Goal: Task Accomplishment & Management: Manage account settings

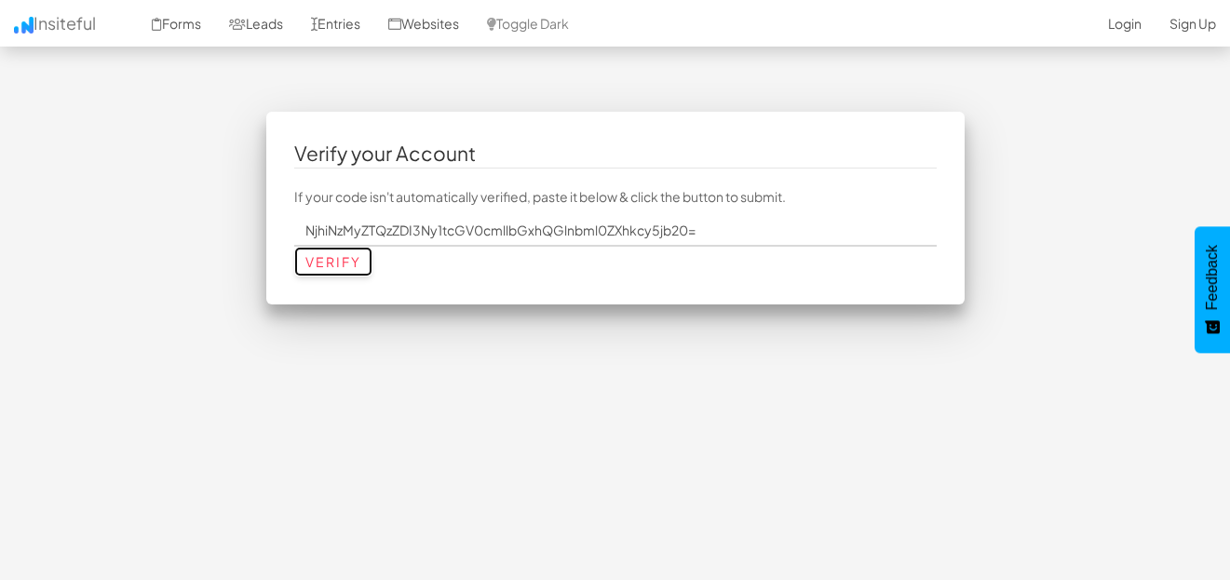
click at [316, 260] on input "Verify" at bounding box center [333, 262] width 78 height 30
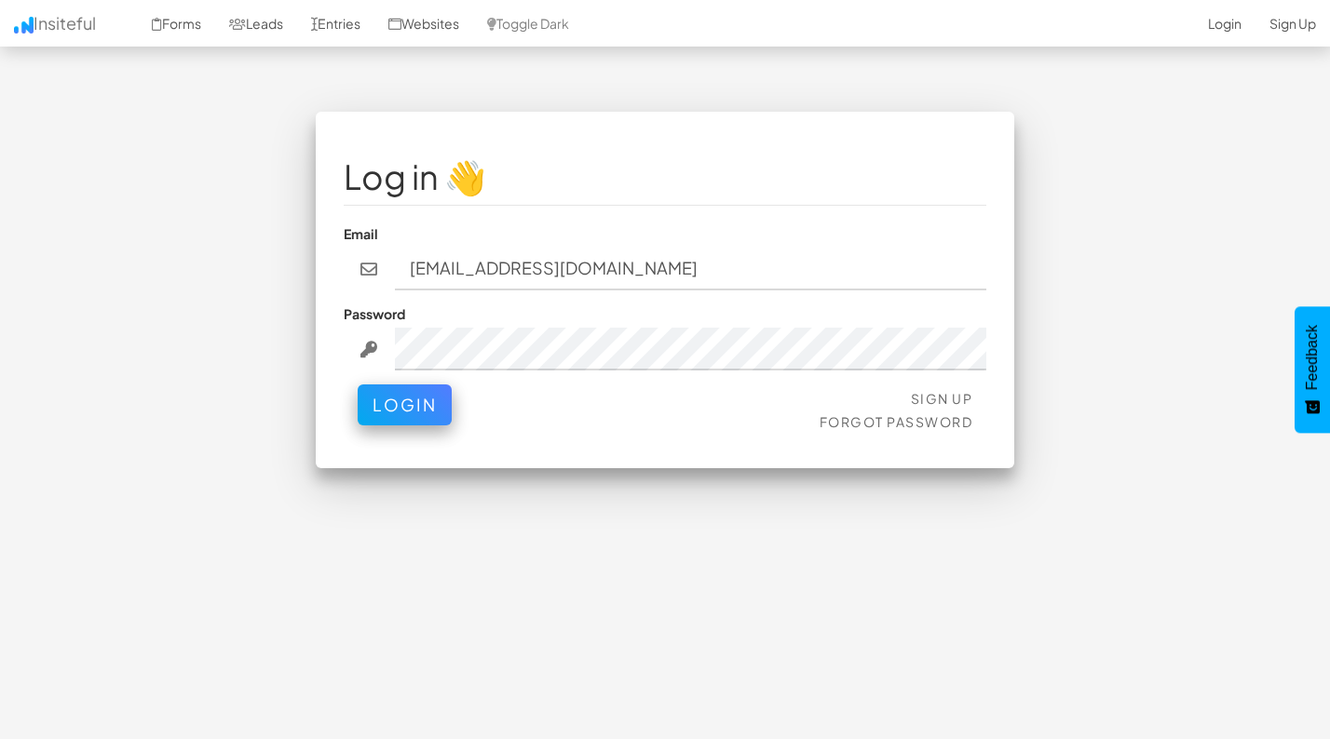
type input "mpetriella@ignitexds.com"
click at [358, 385] on button "Login" at bounding box center [405, 405] width 94 height 41
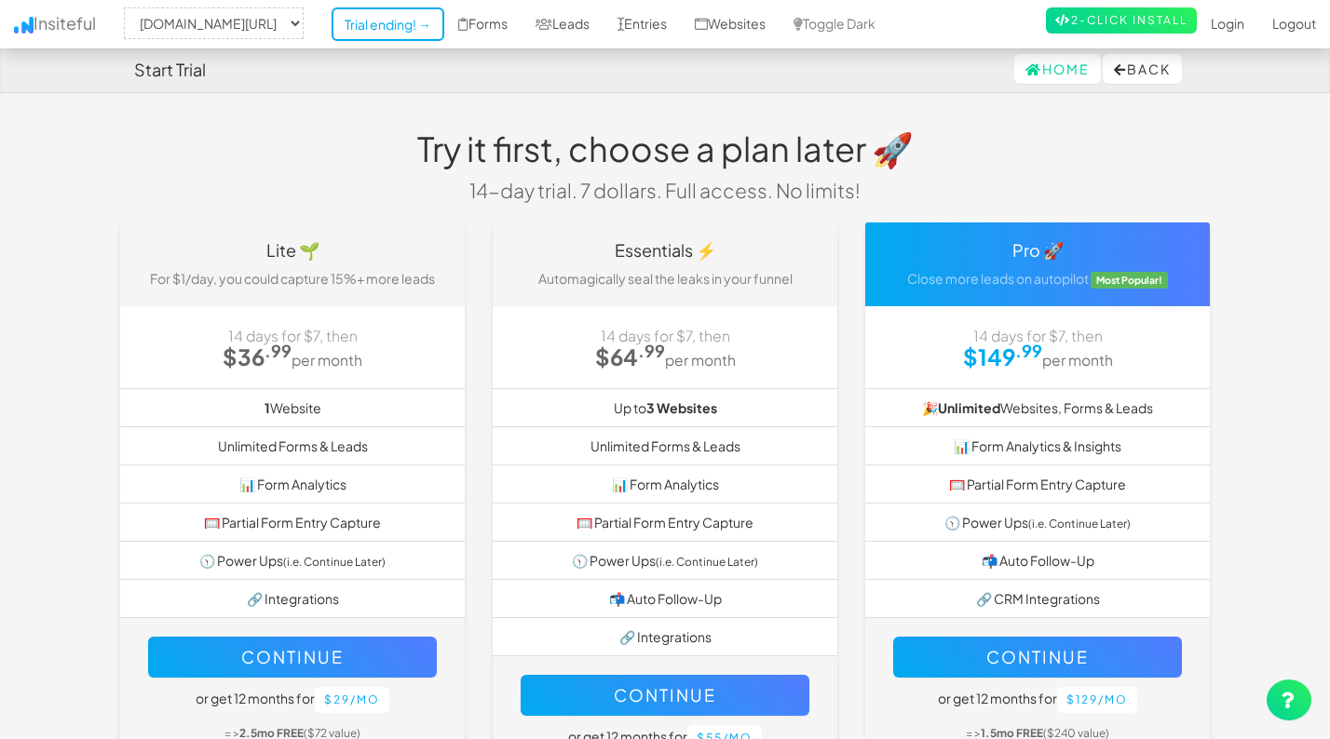
select select "2428"
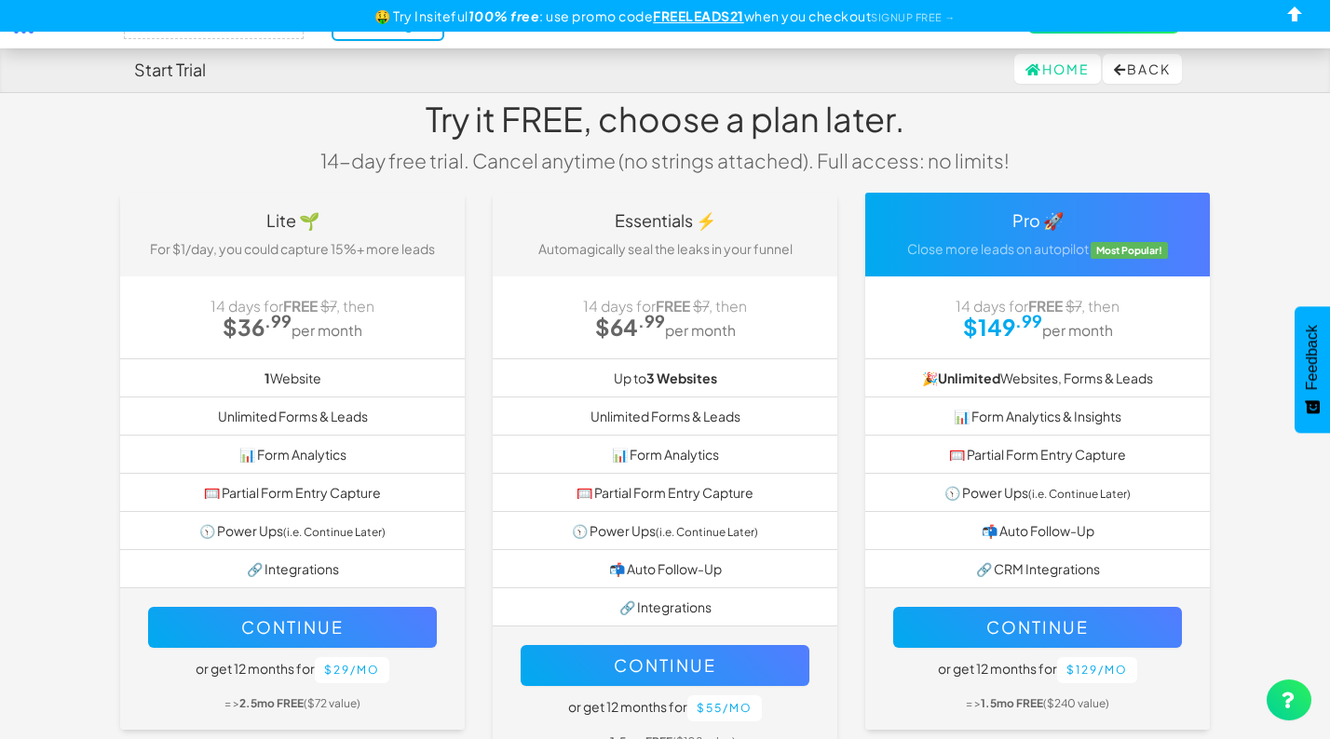
scroll to position [28, 0]
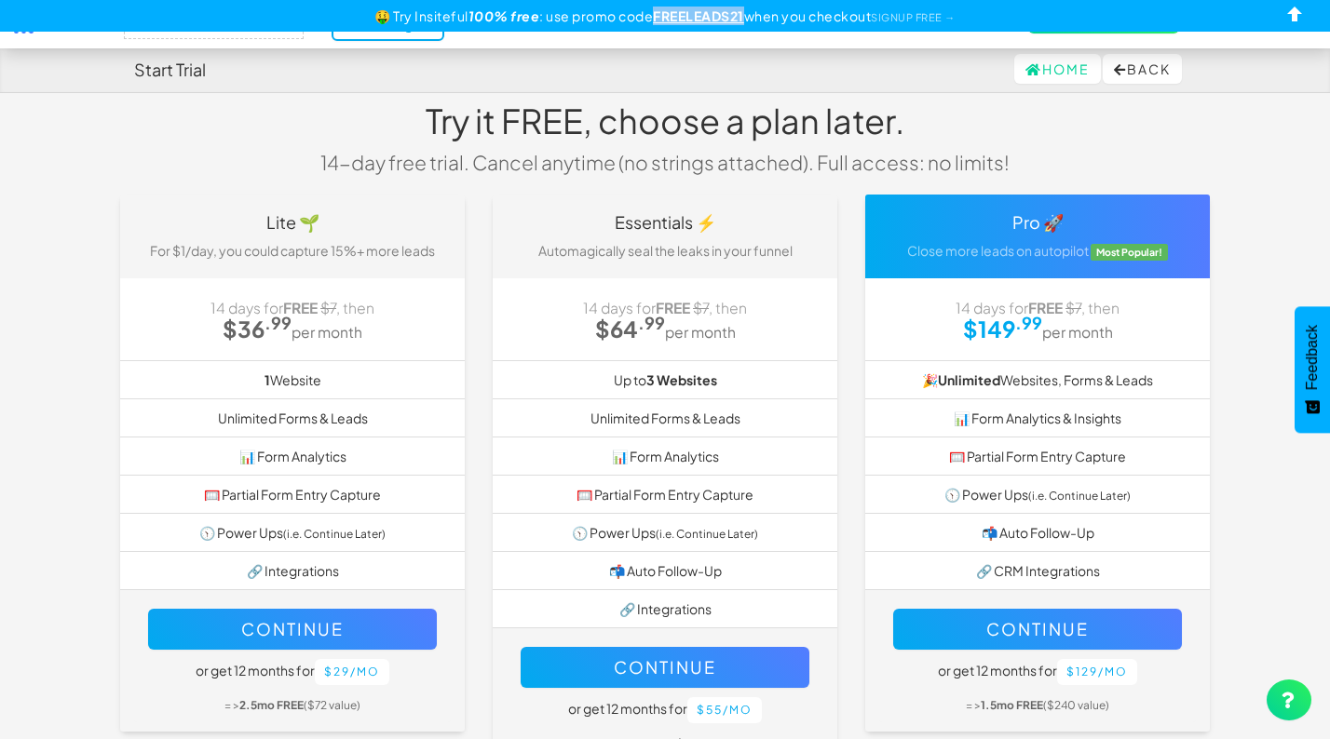
drag, startPoint x: 741, startPoint y: 15, endPoint x: 651, endPoint y: 19, distance: 90.4
click at [653, 19] on u "FREELEADS21" at bounding box center [698, 15] width 91 height 17
copy u "FREELEADS21"
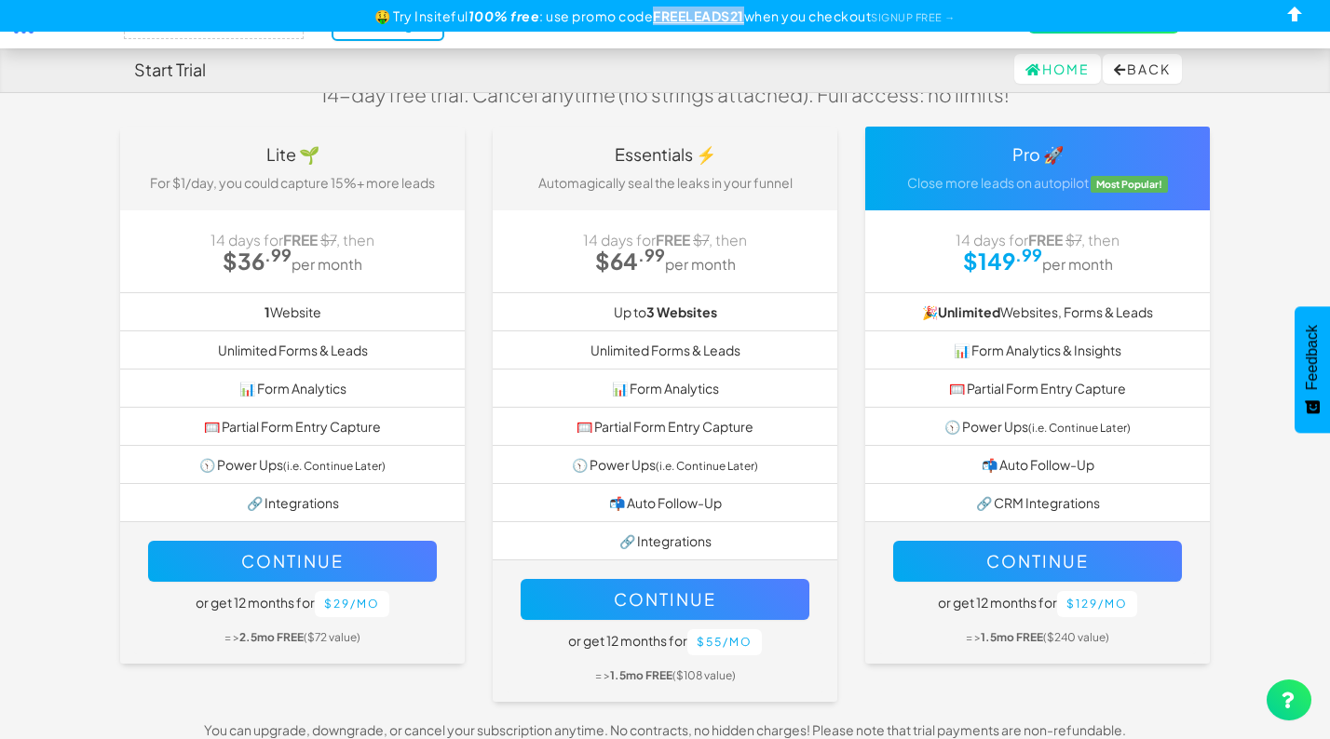
scroll to position [152, 0]
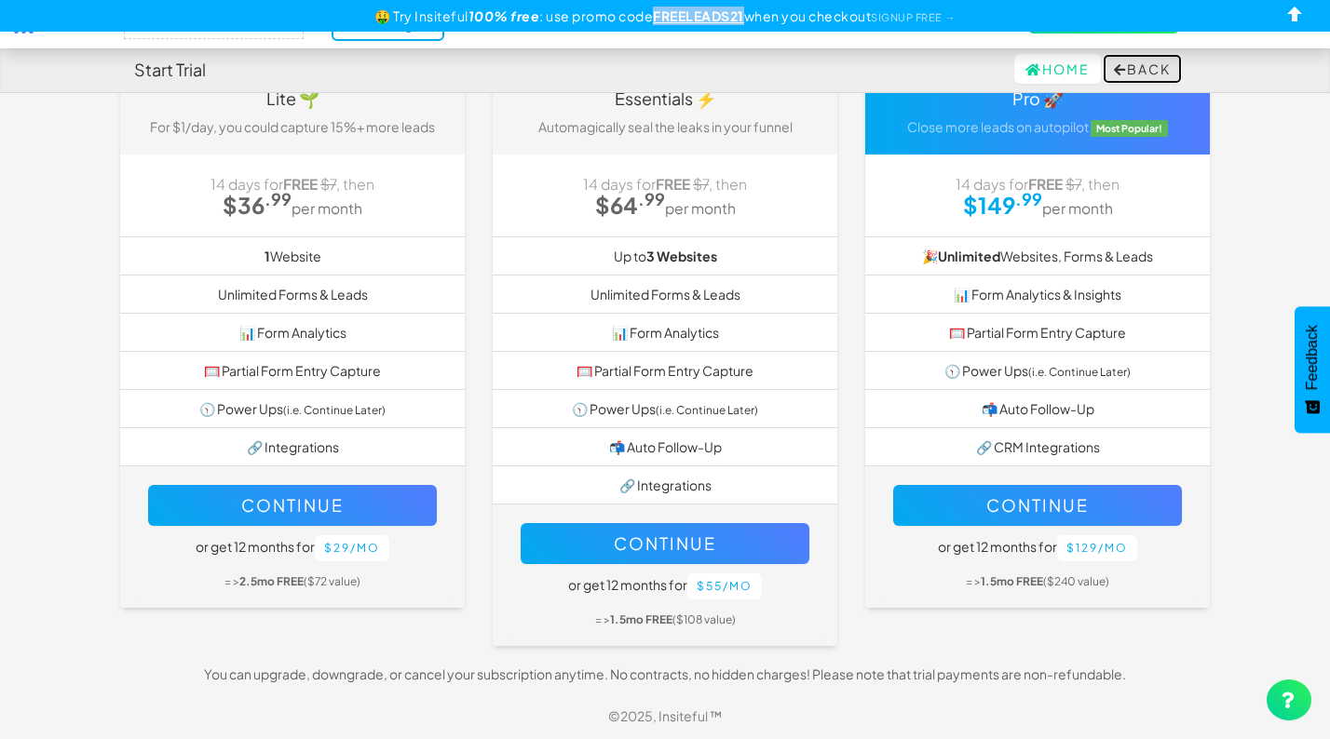
click at [1154, 69] on button "Back" at bounding box center [1141, 69] width 79 height 30
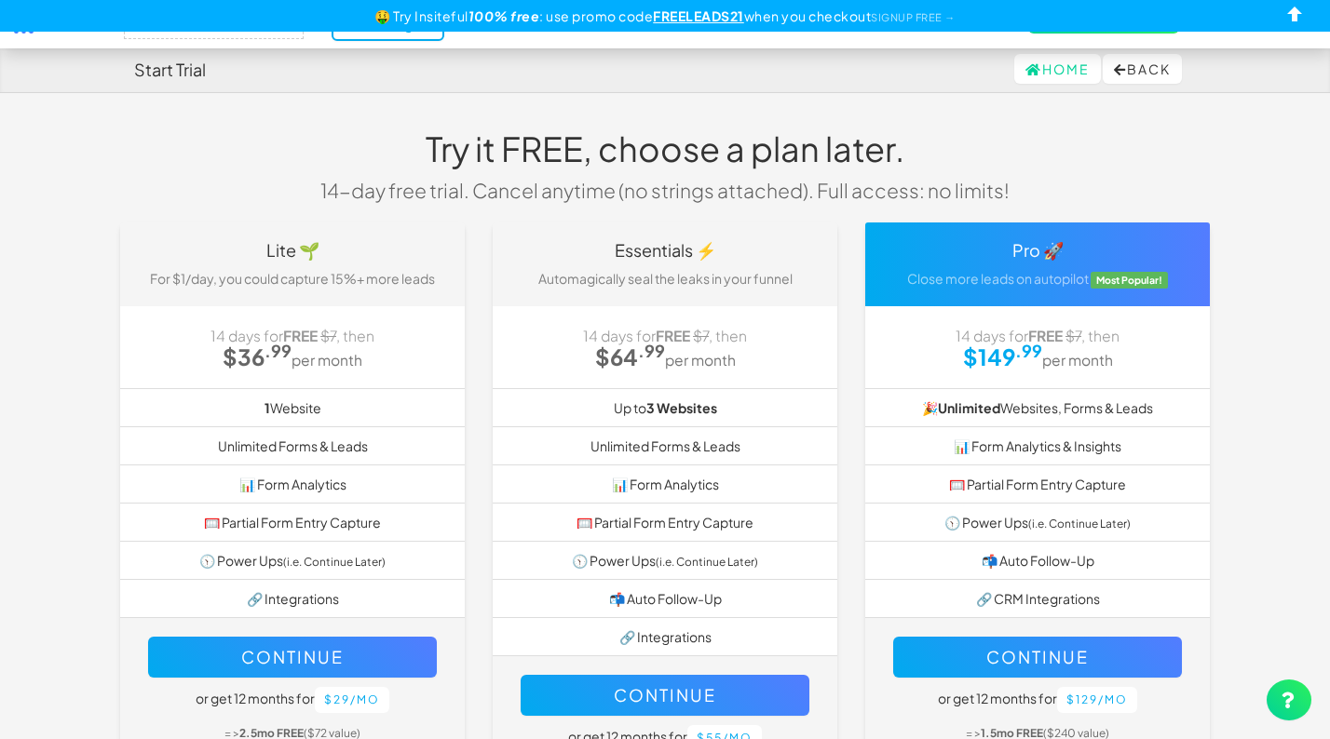
select select "2428"
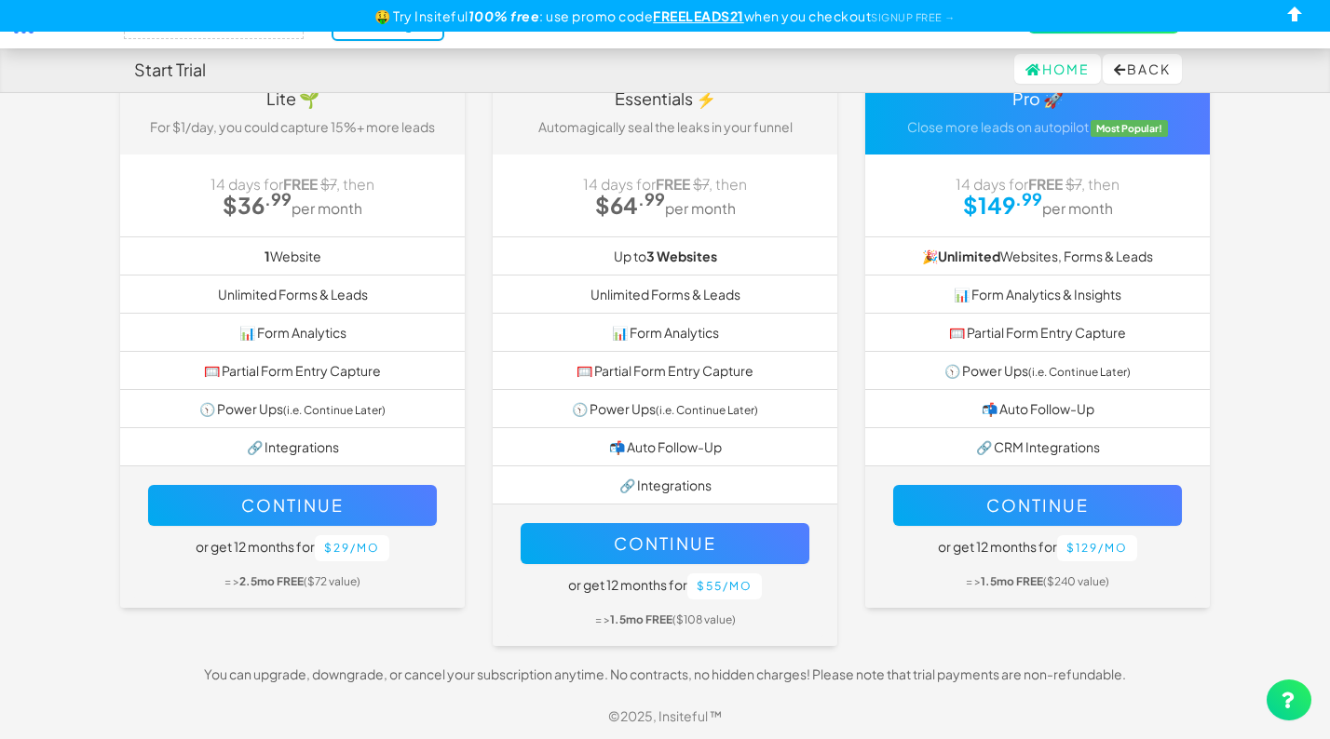
scroll to position [152, 0]
click at [1065, 69] on link "Home" at bounding box center [1057, 69] width 87 height 30
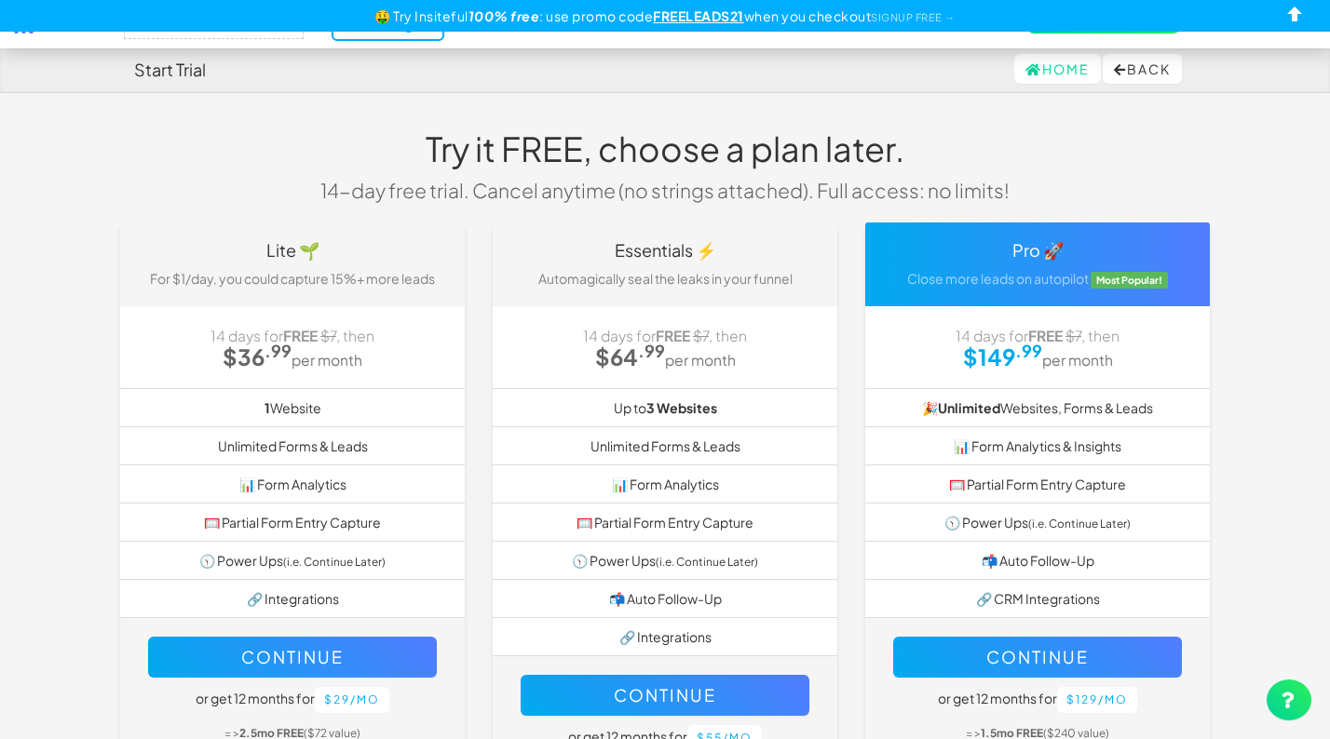
select select "2428"
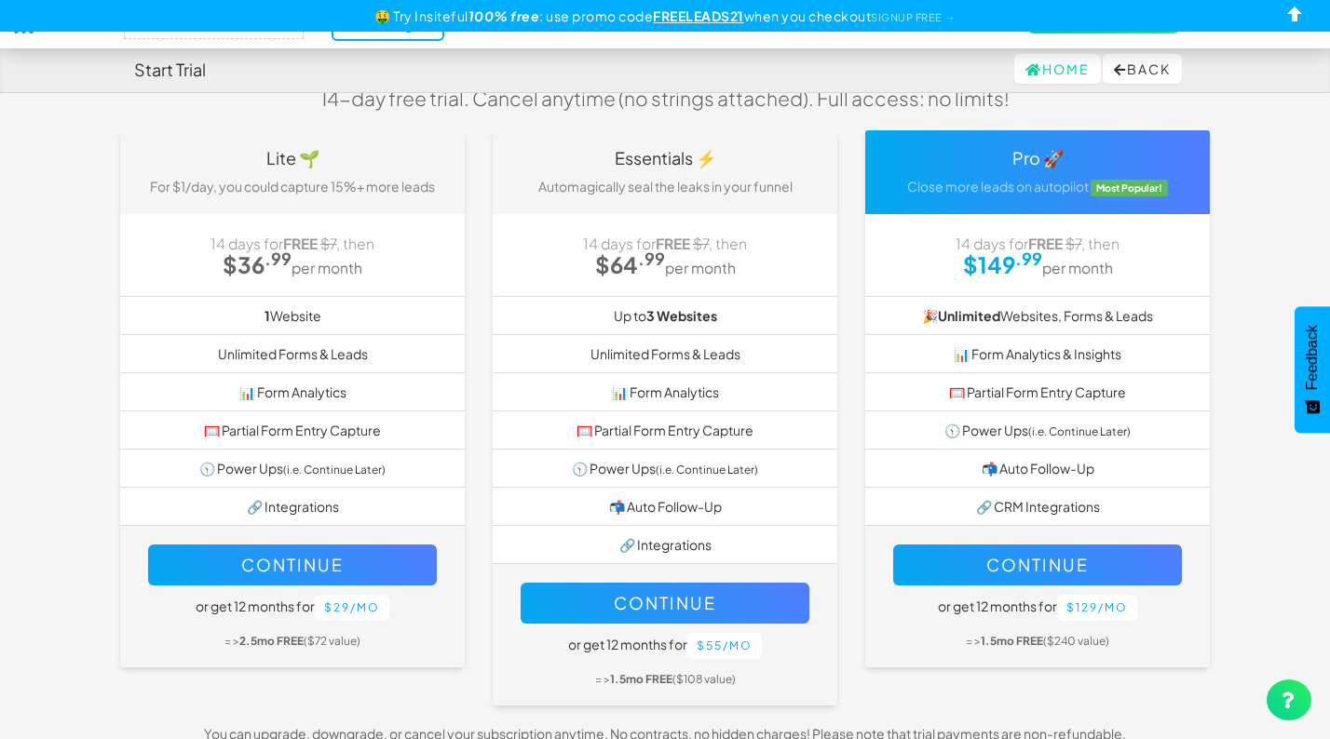
scroll to position [93, 0]
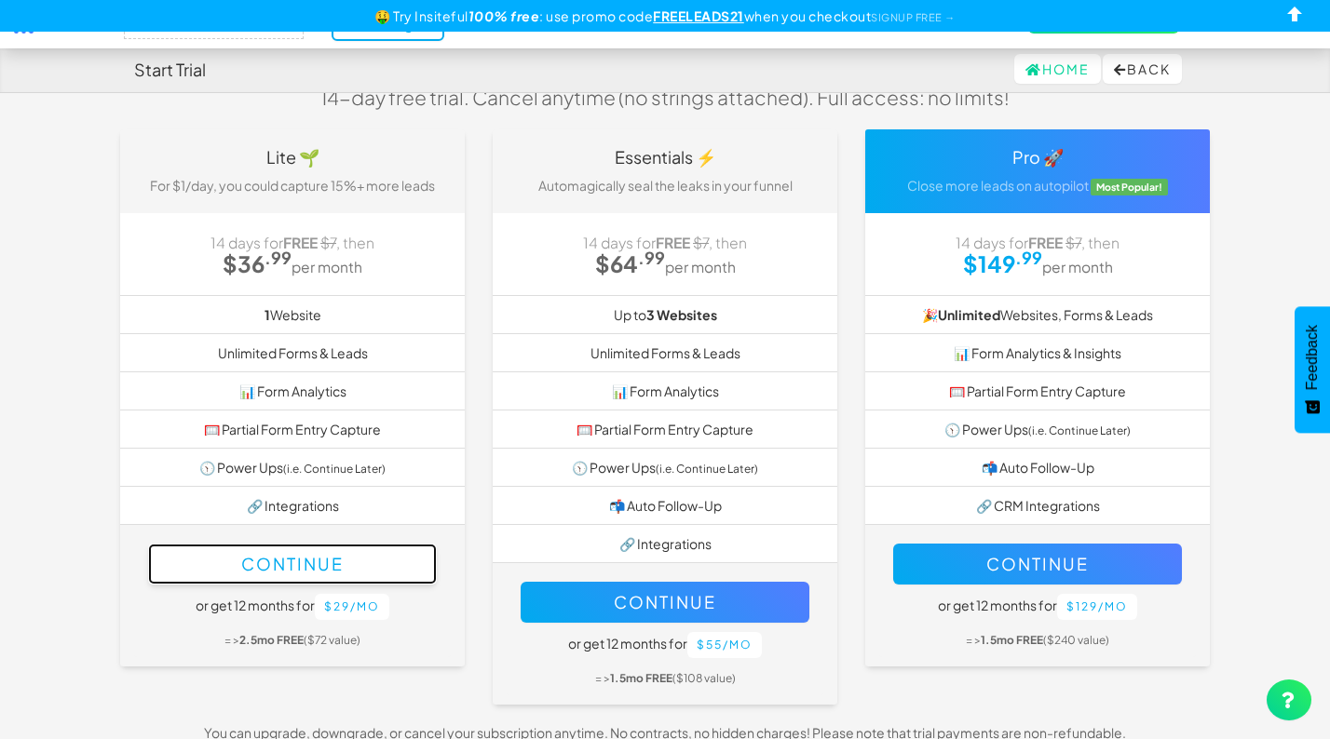
click at [377, 578] on button "Continue" at bounding box center [292, 564] width 289 height 41
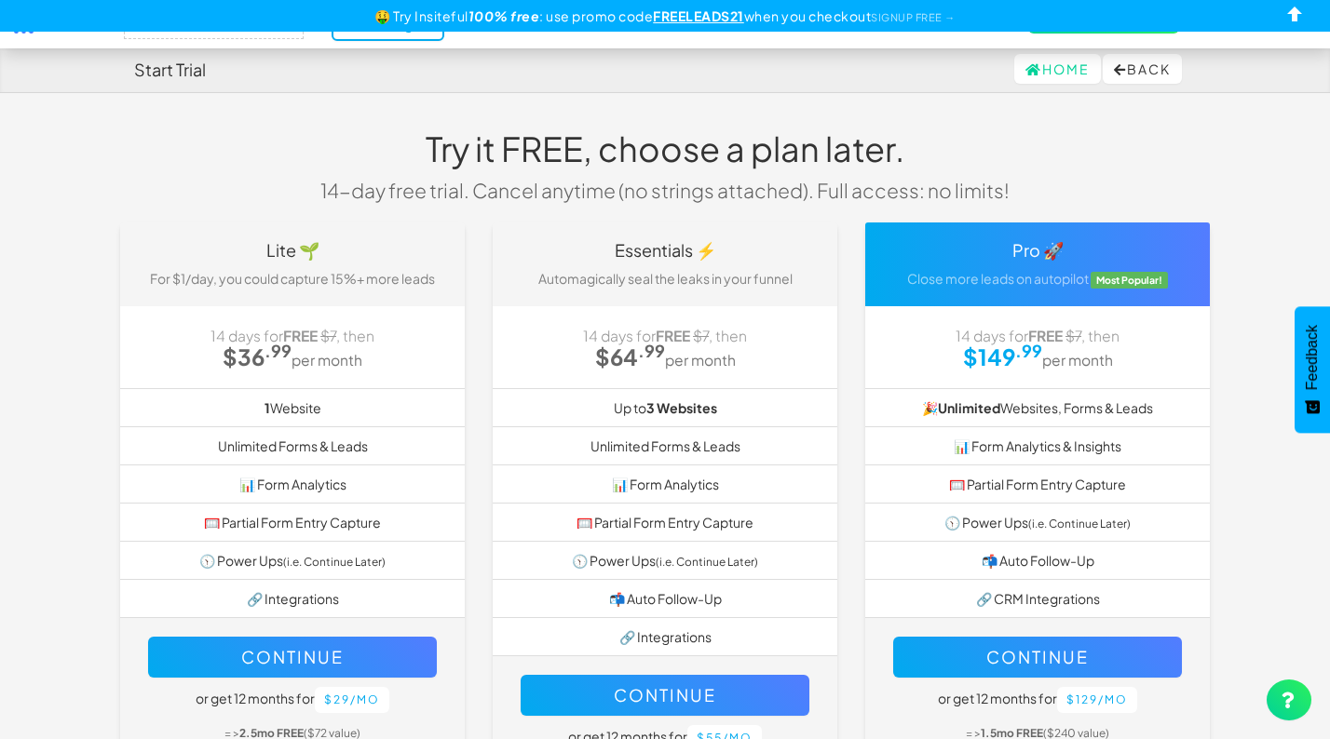
select select "2428"
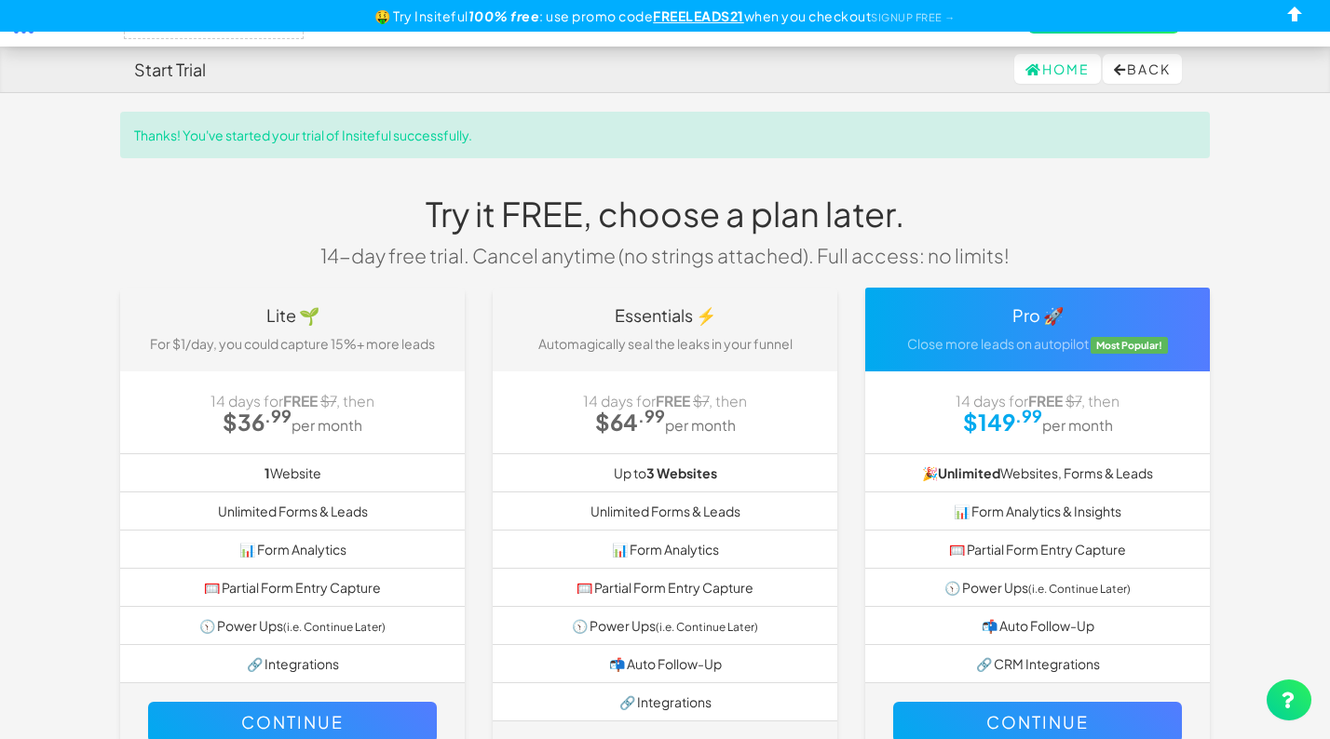
select select "2428"
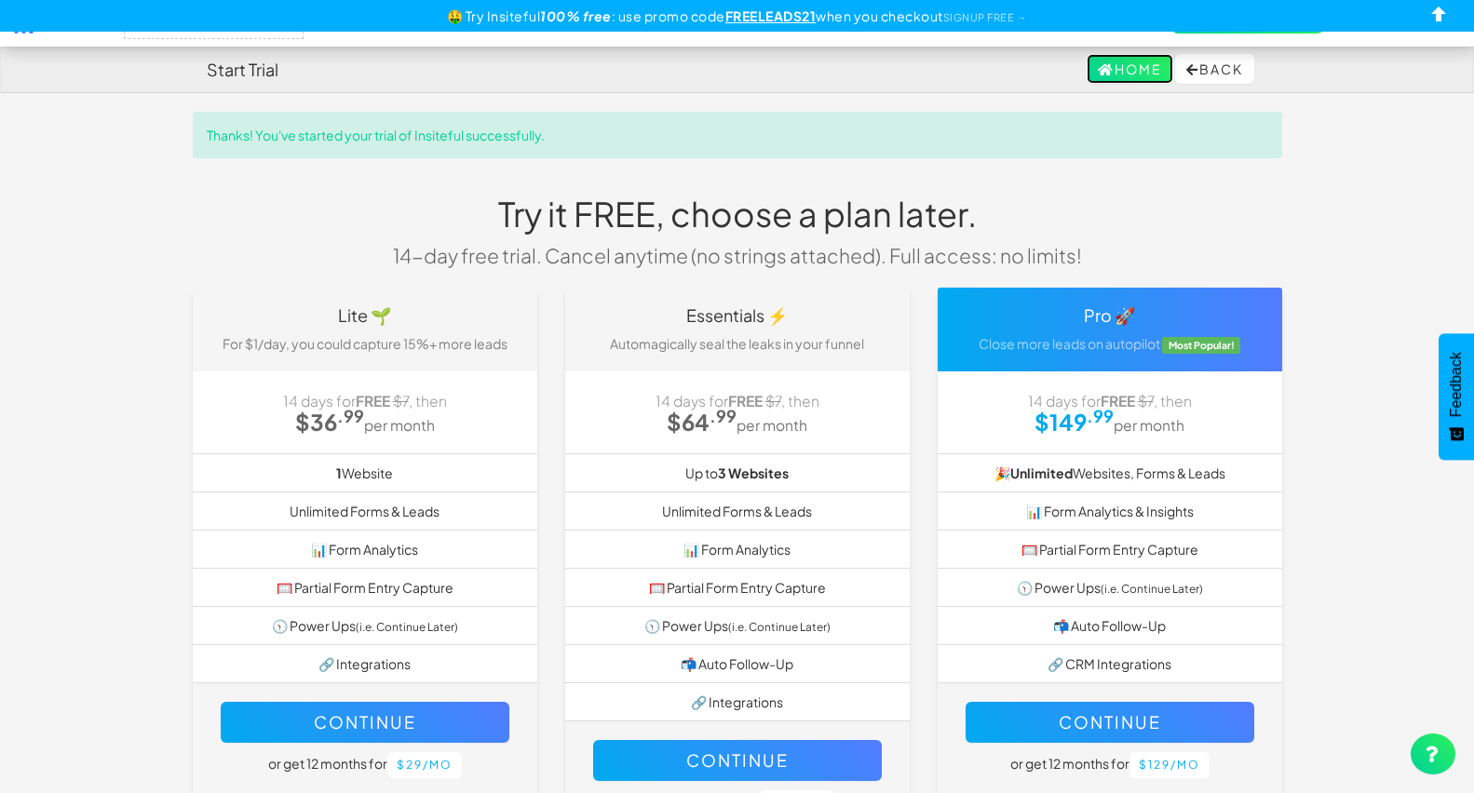
click at [1099, 64] on link "Home" at bounding box center [1130, 69] width 87 height 30
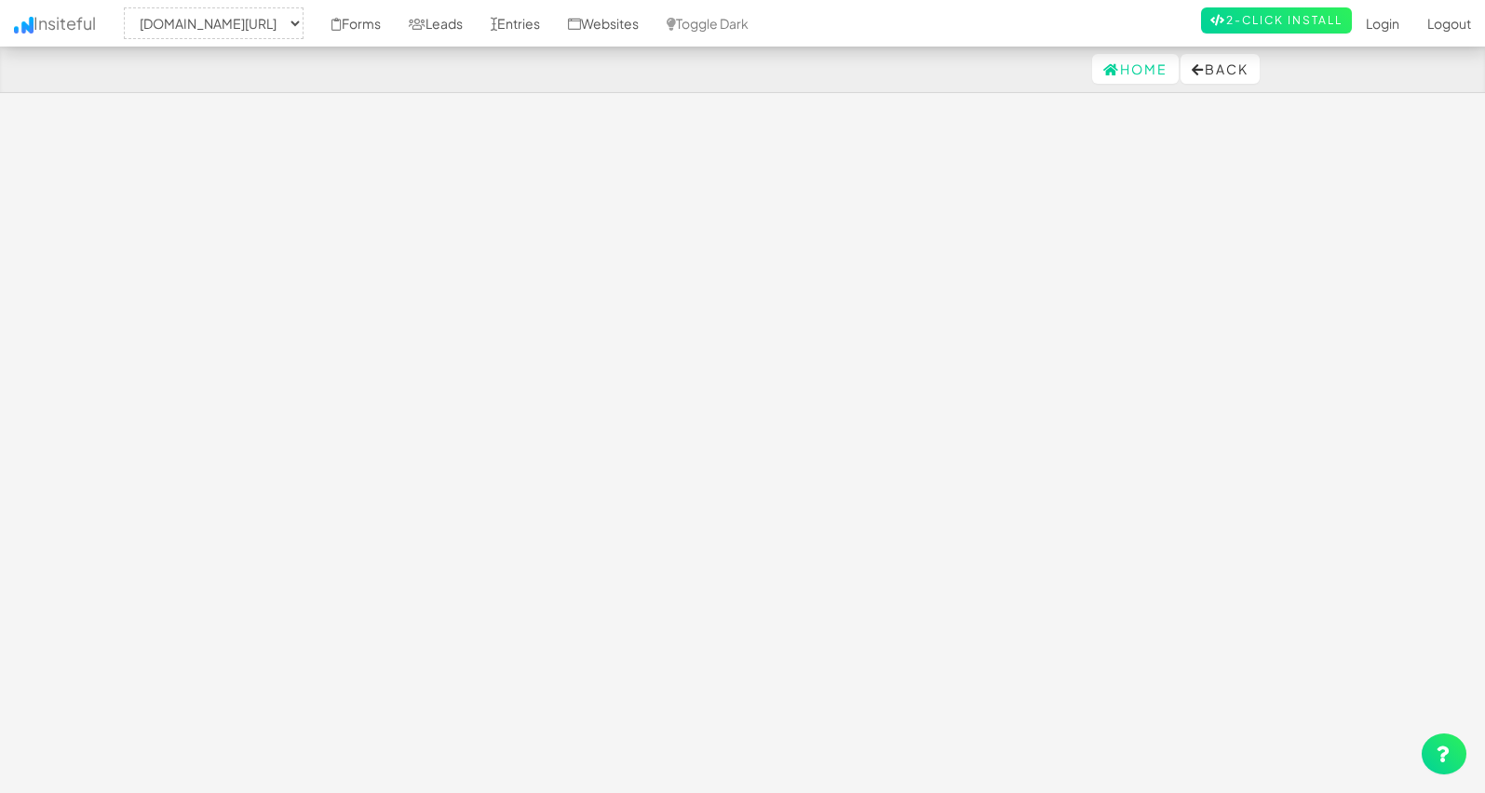
select select "2428"
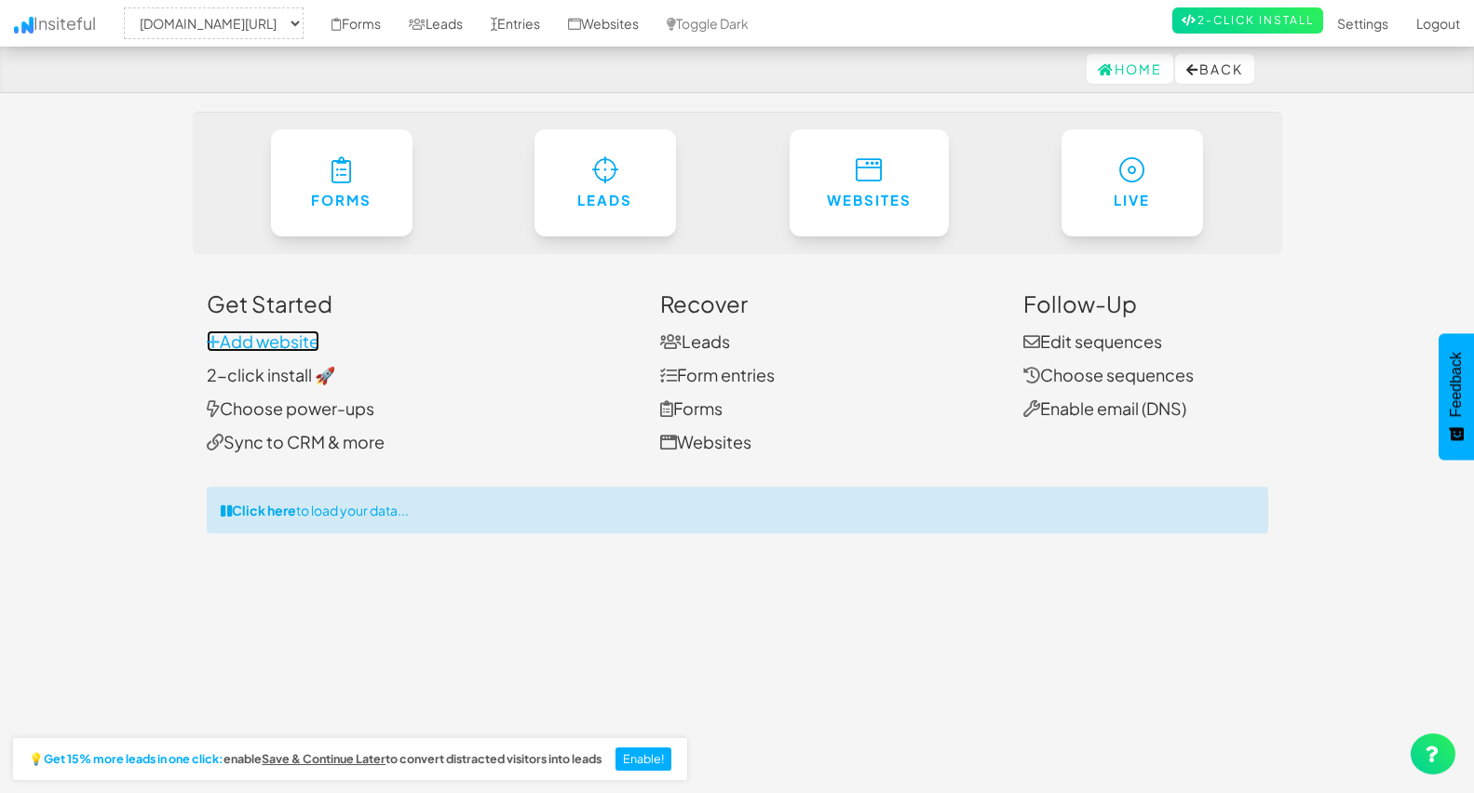
click at [246, 339] on link "Add website" at bounding box center [263, 341] width 113 height 21
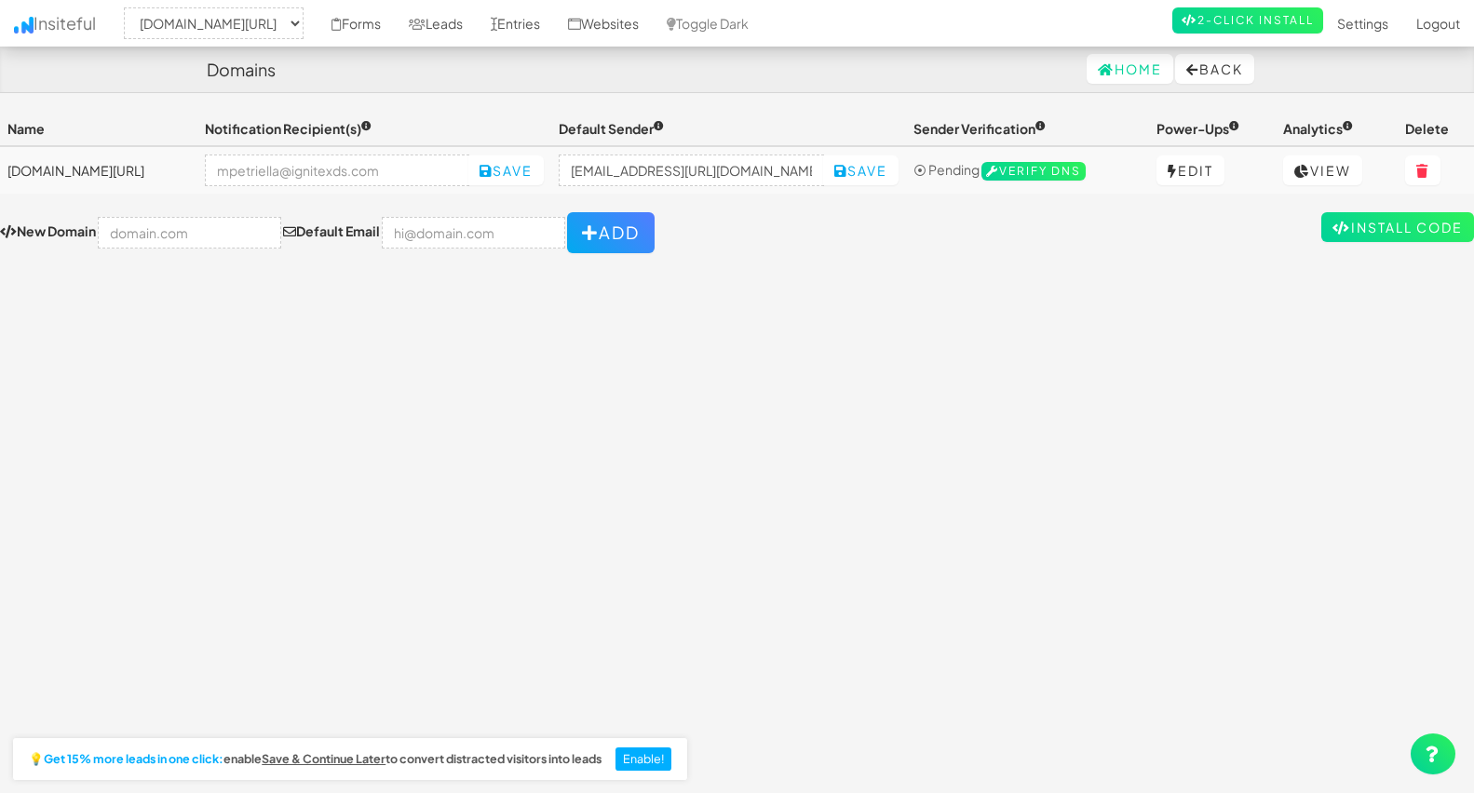
select select "2428"
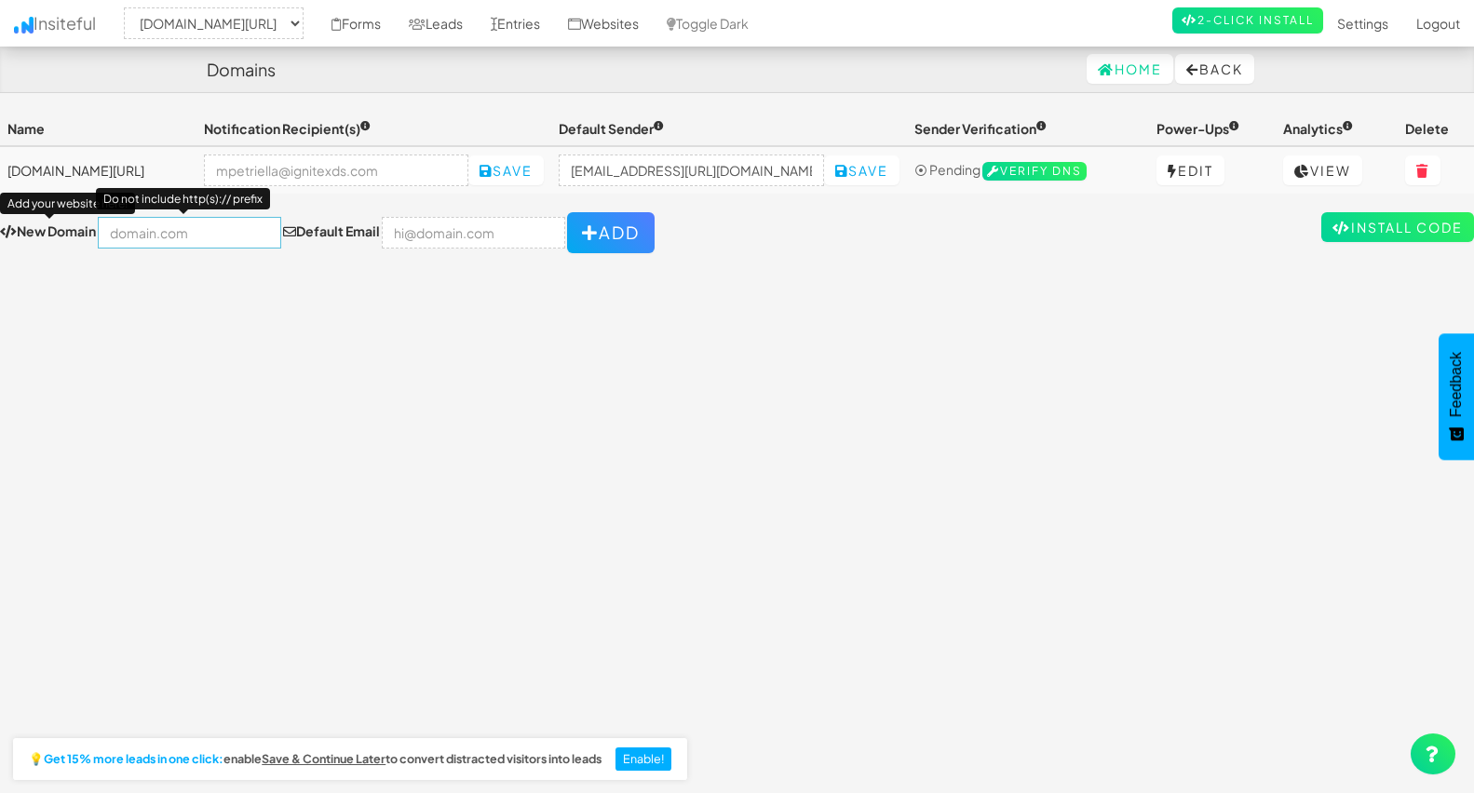
click at [174, 241] on input "text" at bounding box center [189, 233] width 183 height 32
paste input "FREELEADS21"
type input "FREELEADS21"
paste input "https://lakesidesurfaces.com/"
click at [417, 263] on div "Toggle navigation Insiteful -- None -- lakesidesurfaces.com/ Forms Leads Entrie…" at bounding box center [737, 449] width 1474 height 674
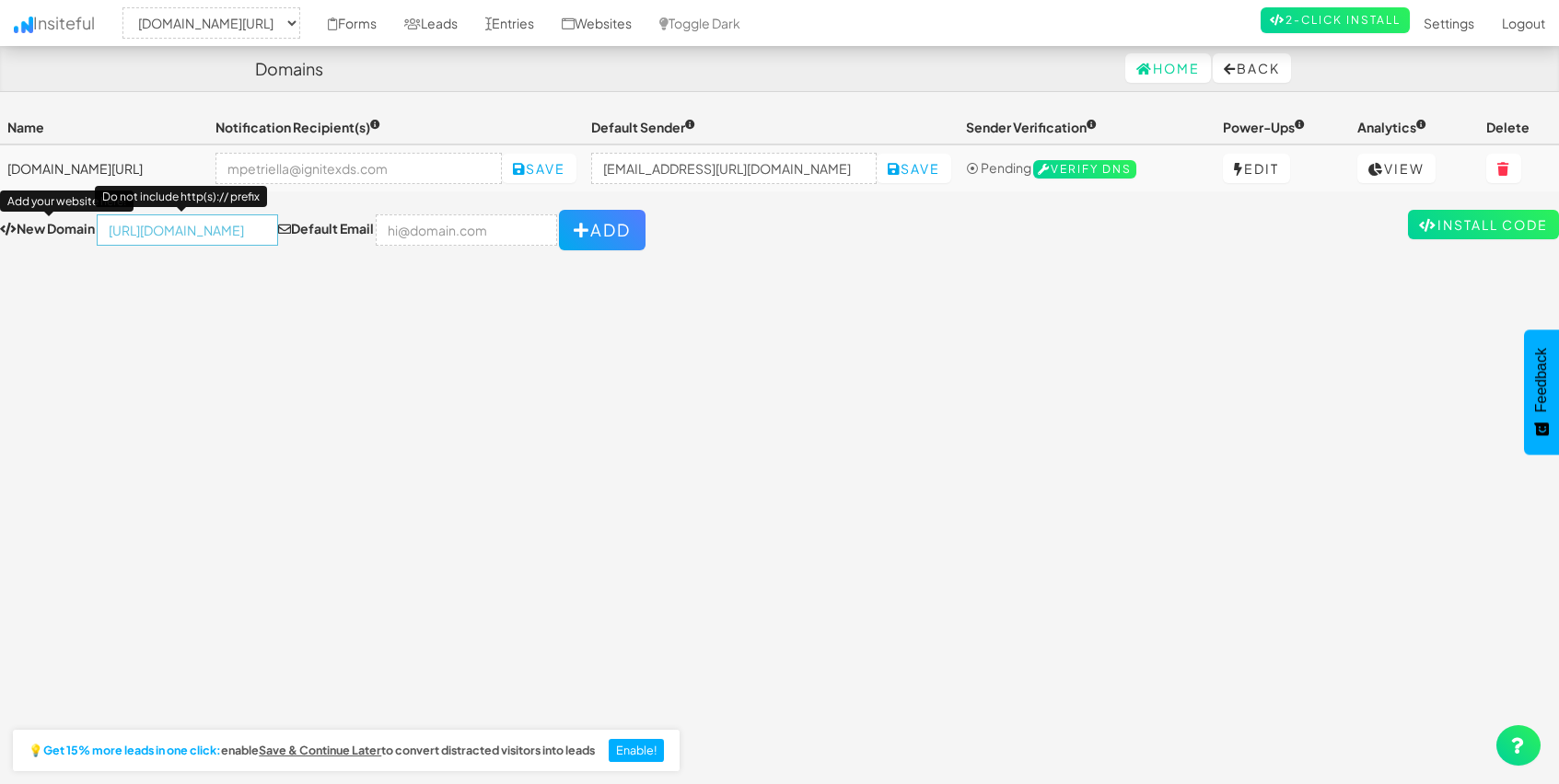
click at [178, 220] on input "https://lakesidesurfaces.com/" at bounding box center [187, 230] width 181 height 32
click at [181, 230] on input "https://lakesidesurfaces.com/" at bounding box center [187, 230] width 181 height 32
type input "https://.com/"
click at [279, 327] on div "Toggle navigation Insiteful -- None -- lakesidesurfaces.com/ Forms Leads Entrie…" at bounding box center [780, 444] width 1559 height 666
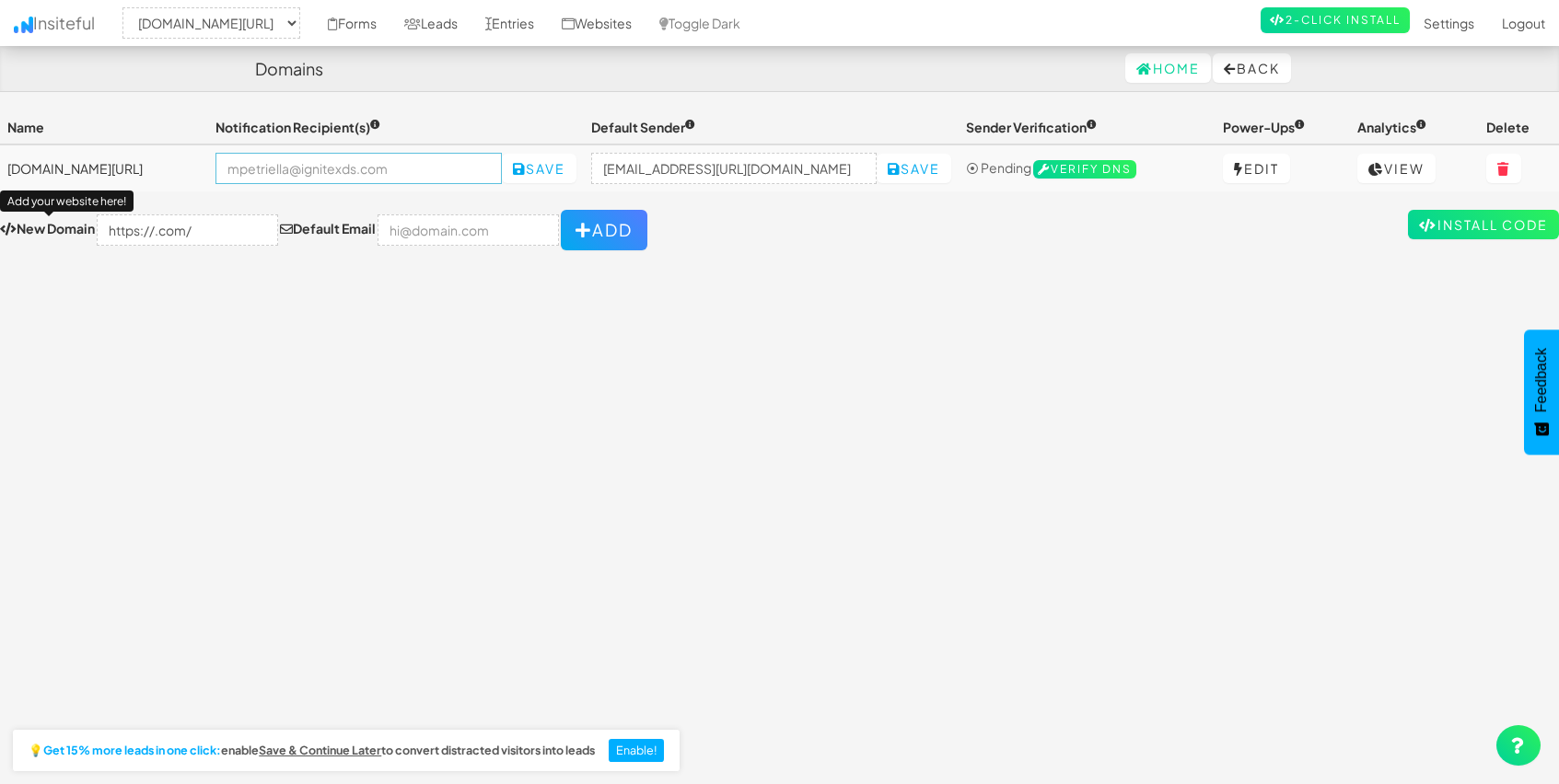
click at [328, 165] on input "email" at bounding box center [359, 169] width 287 height 32
type input "mpetriella@ignitexds.com"
click at [822, 362] on div "Toggle navigation Insiteful -- None -- lakesidesurfaces.com/ Forms Leads Entrie…" at bounding box center [780, 444] width 1559 height 666
click at [551, 156] on button "Save" at bounding box center [538, 168] width 74 height 30
click at [883, 170] on button "Save" at bounding box center [913, 168] width 74 height 30
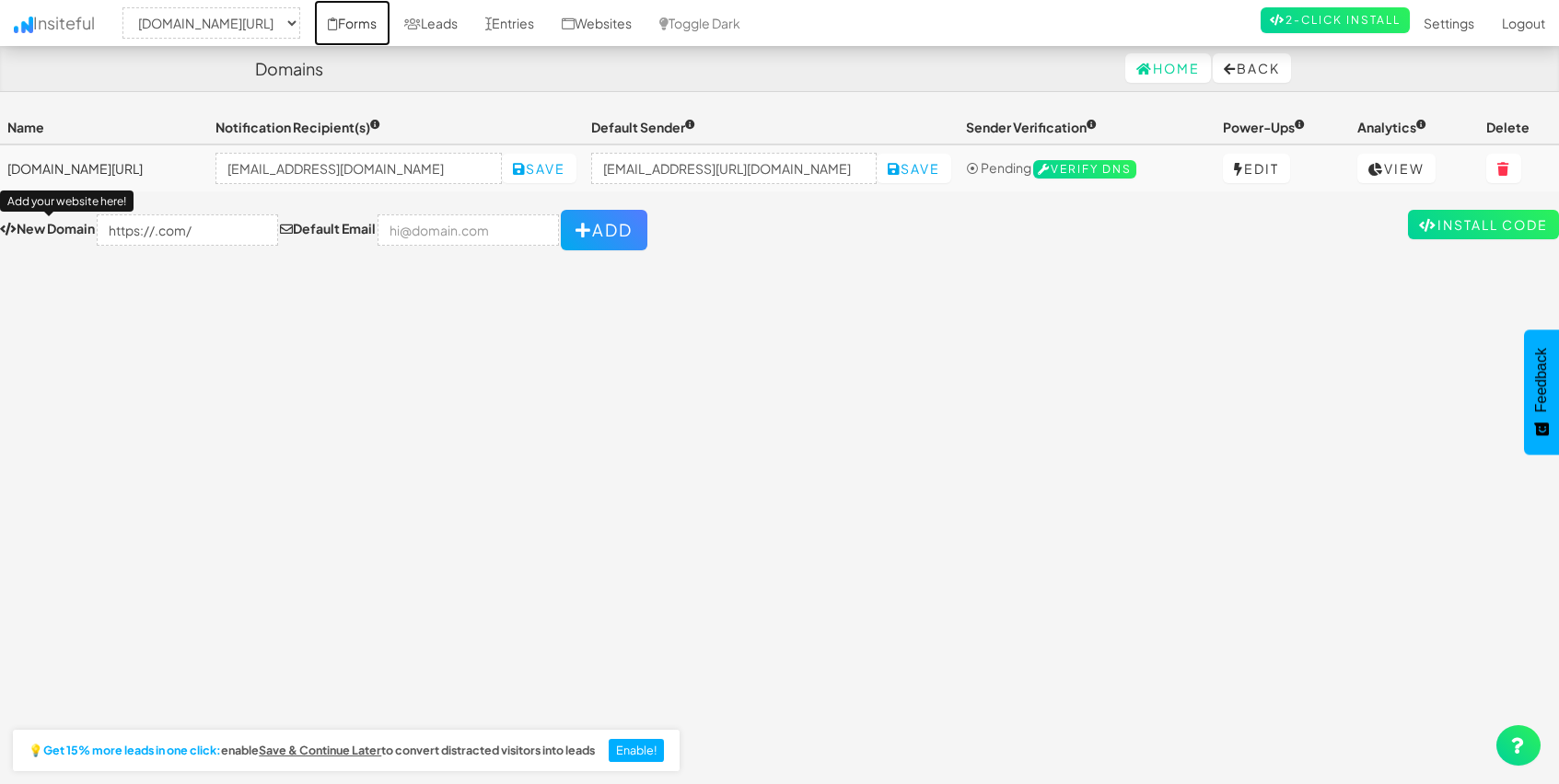
click at [376, 21] on link "Forms" at bounding box center [351, 23] width 76 height 46
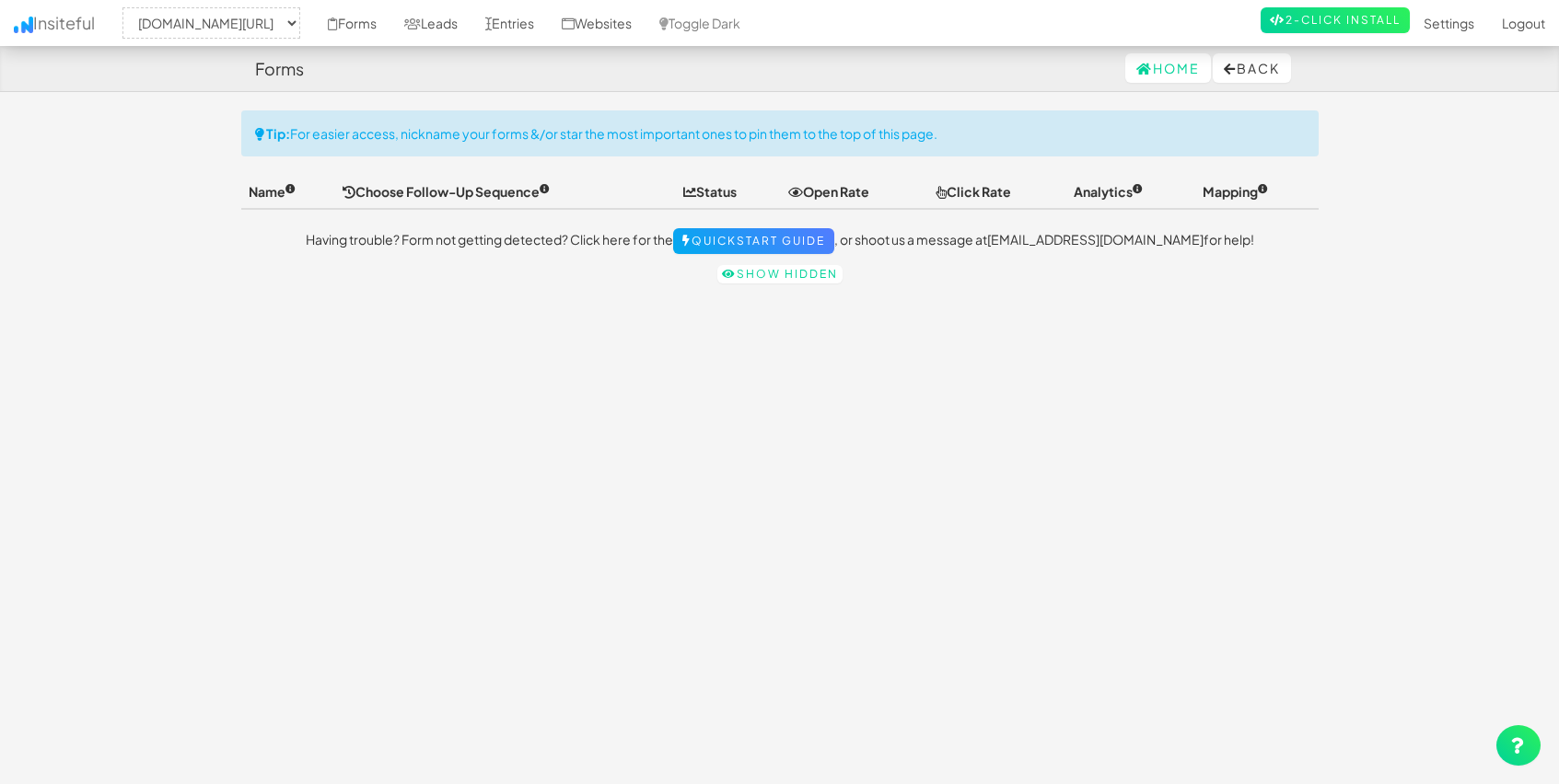
select select "2428"
click at [782, 246] on link "Quickstart Guide" at bounding box center [754, 241] width 161 height 26
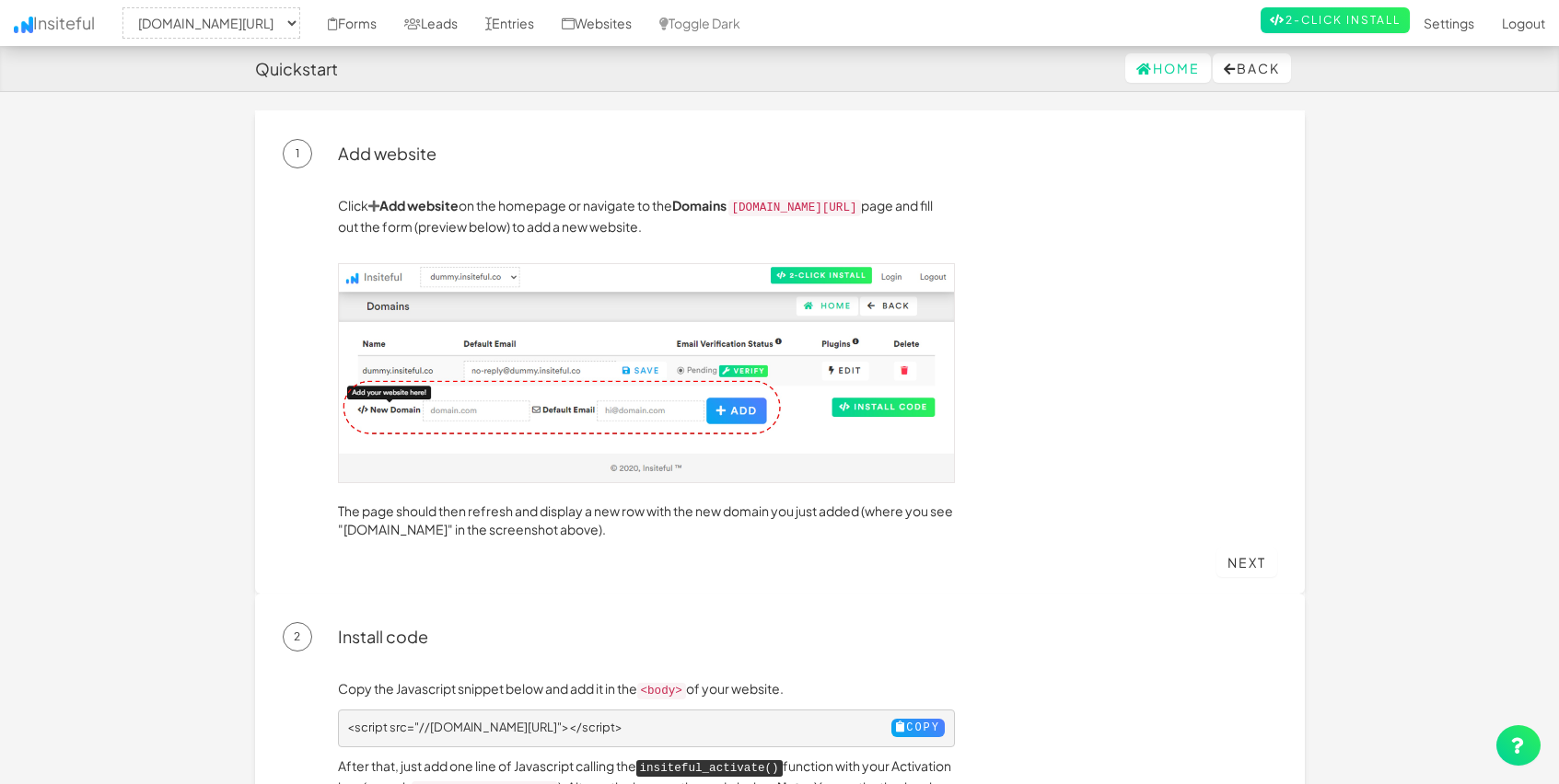
select select "2428"
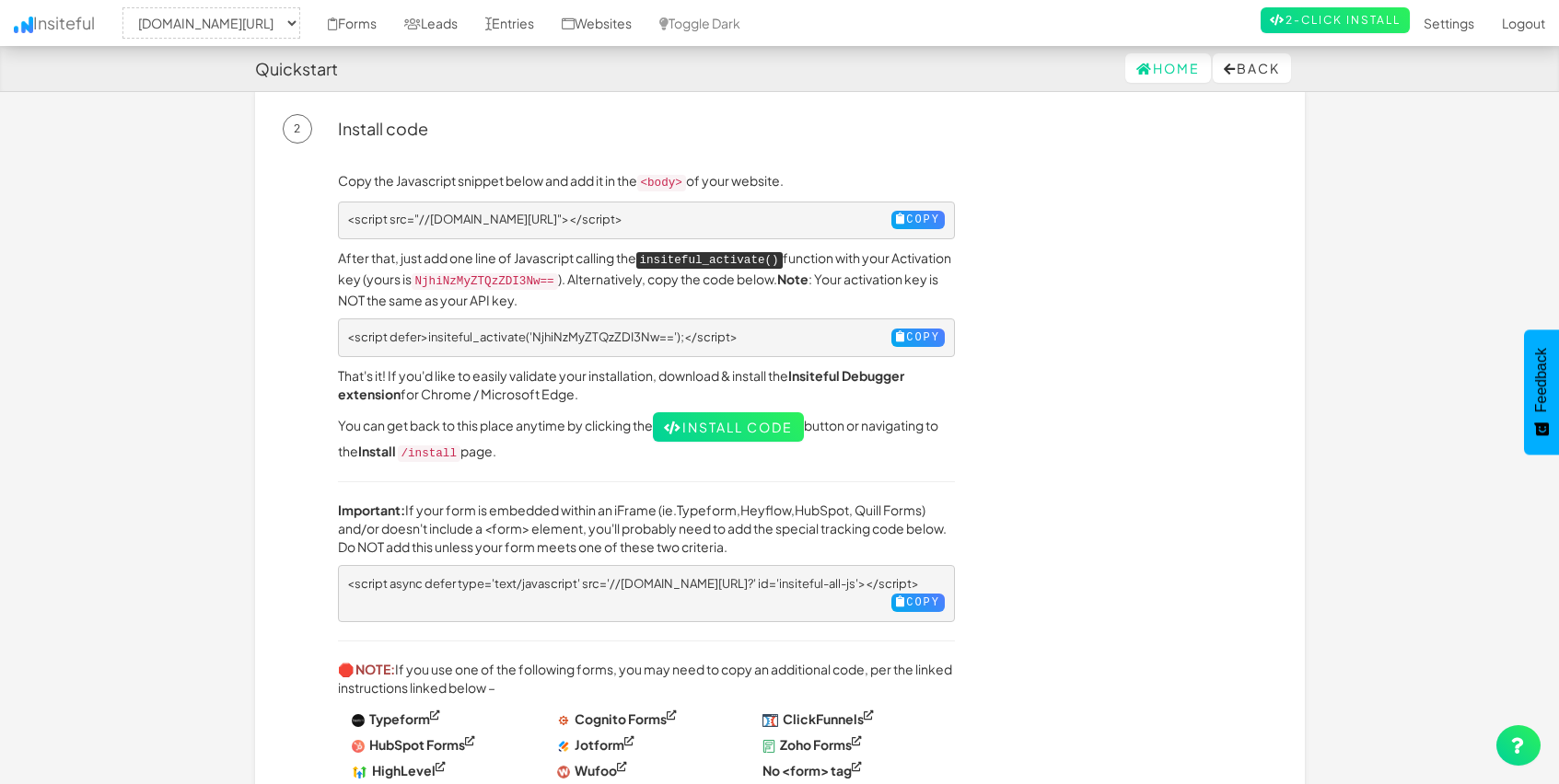
scroll to position [531, 0]
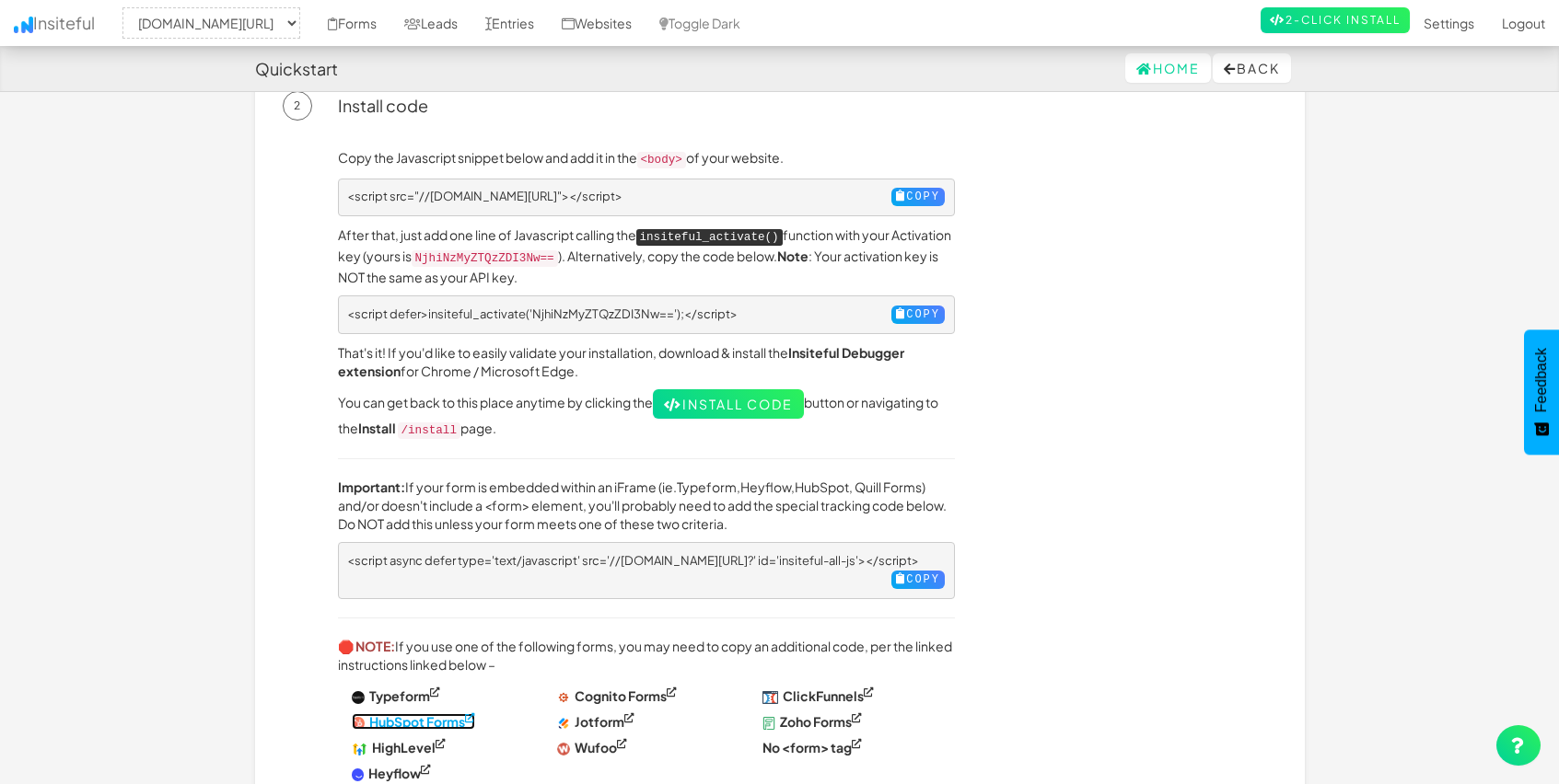
click at [470, 714] on sup at bounding box center [470, 719] width 10 height 10
